Goal: Navigation & Orientation: Find specific page/section

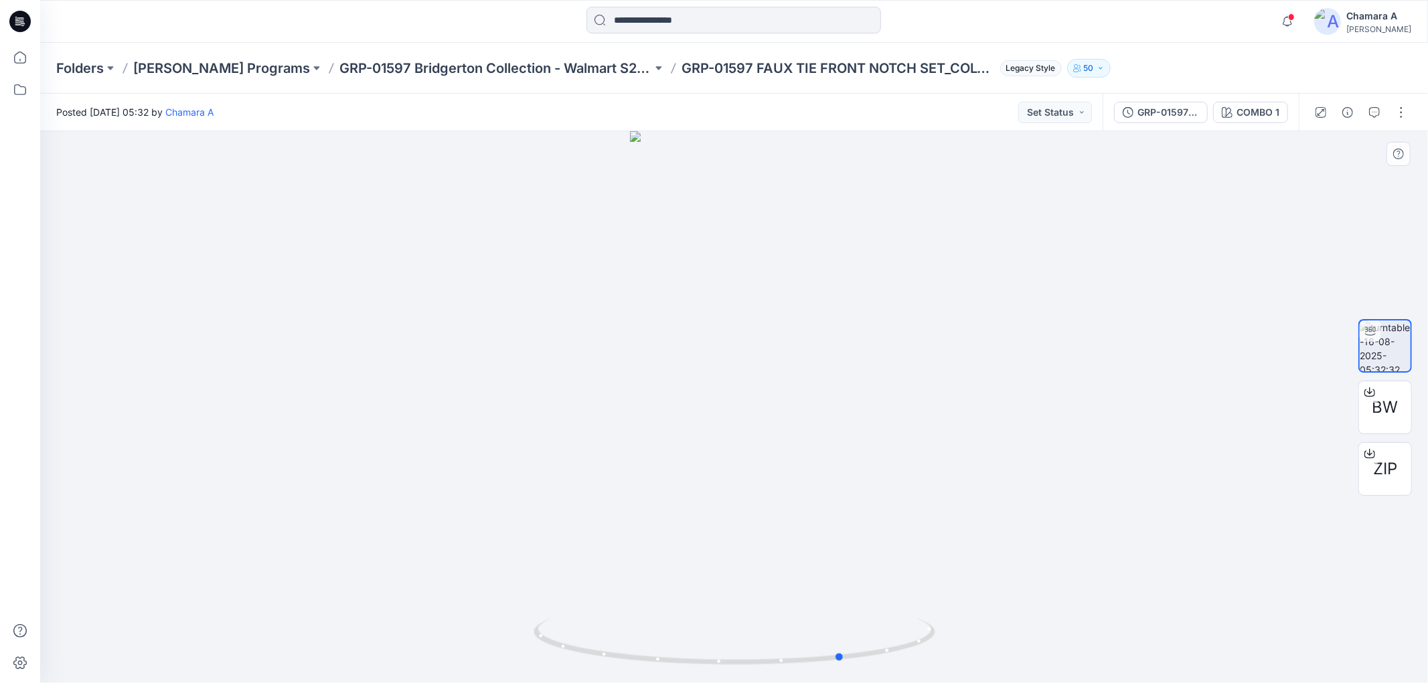
drag, startPoint x: 871, startPoint y: 647, endPoint x: 984, endPoint y: 656, distance: 113.4
click at [984, 656] on div at bounding box center [733, 407] width 1387 height 552
drag, startPoint x: 865, startPoint y: 654, endPoint x: 622, endPoint y: 353, distance: 386.0
click at [827, 655] on icon at bounding box center [735, 643] width 405 height 50
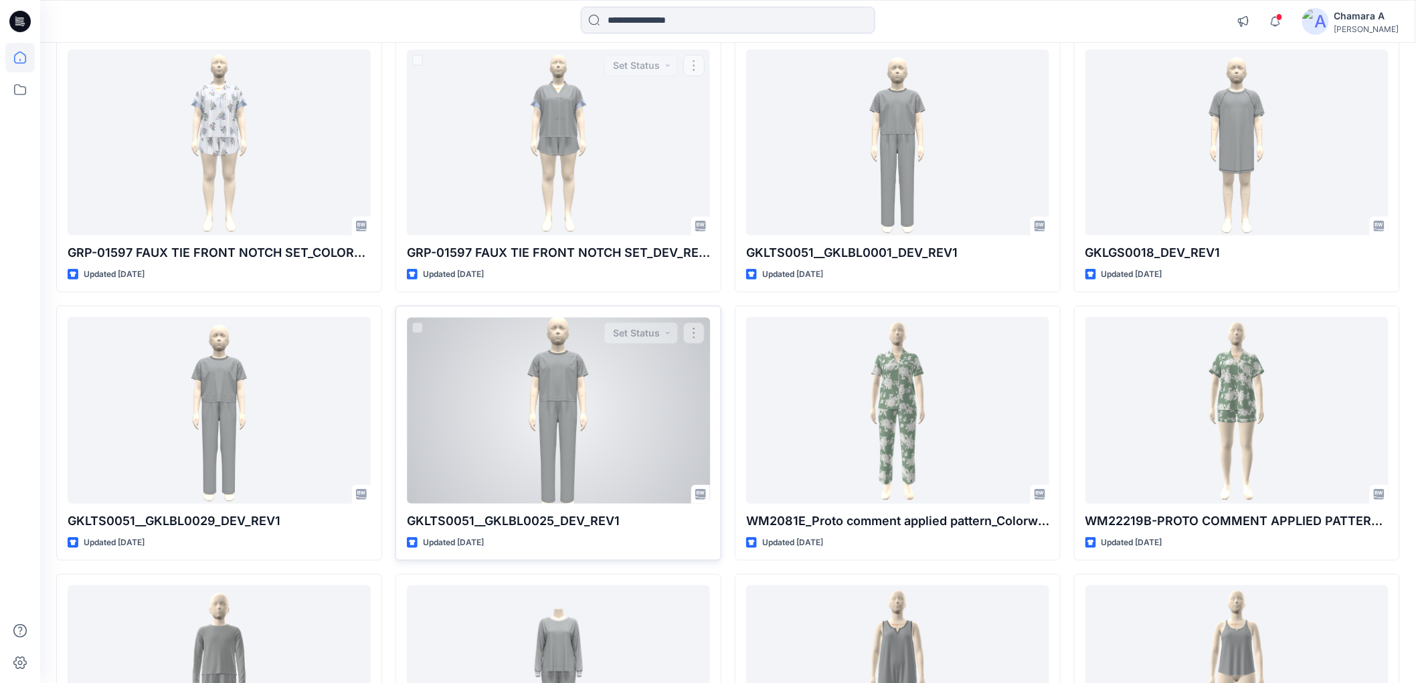
scroll to position [223, 0]
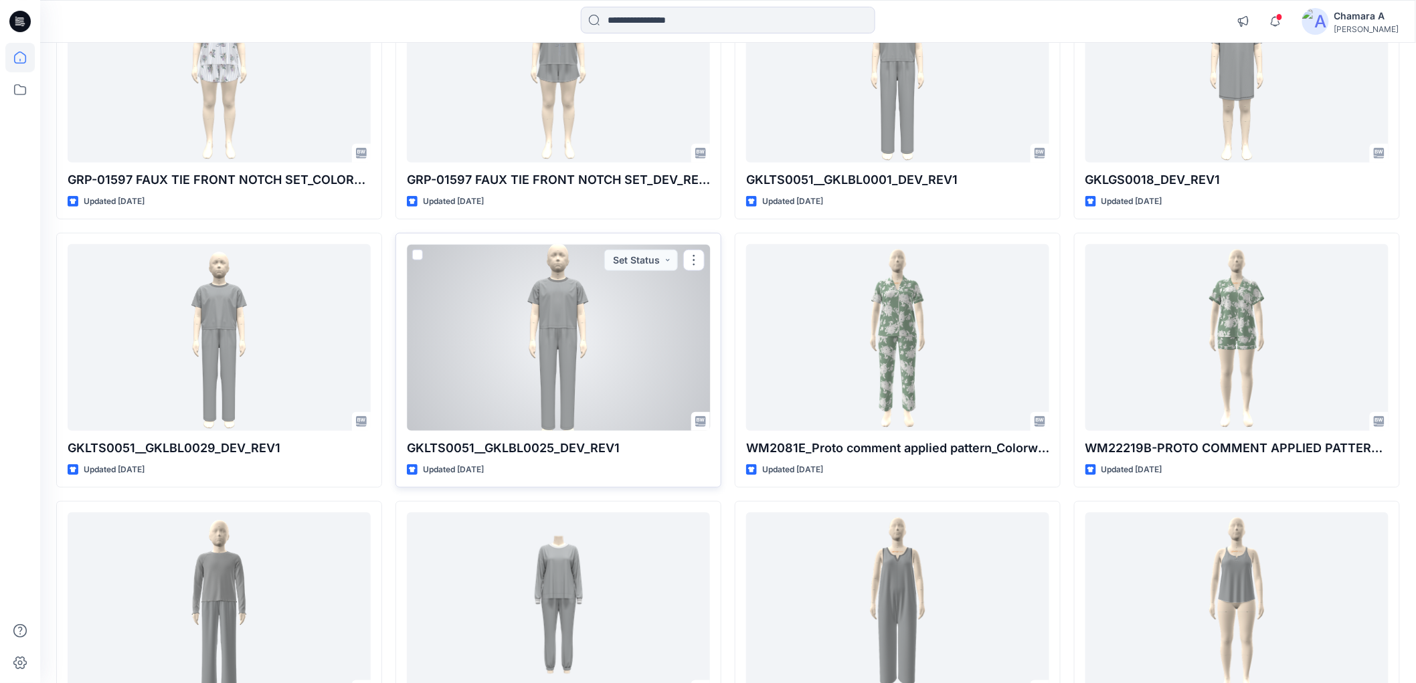
click at [566, 341] on div at bounding box center [558, 337] width 303 height 186
